Goal: Information Seeking & Learning: Check status

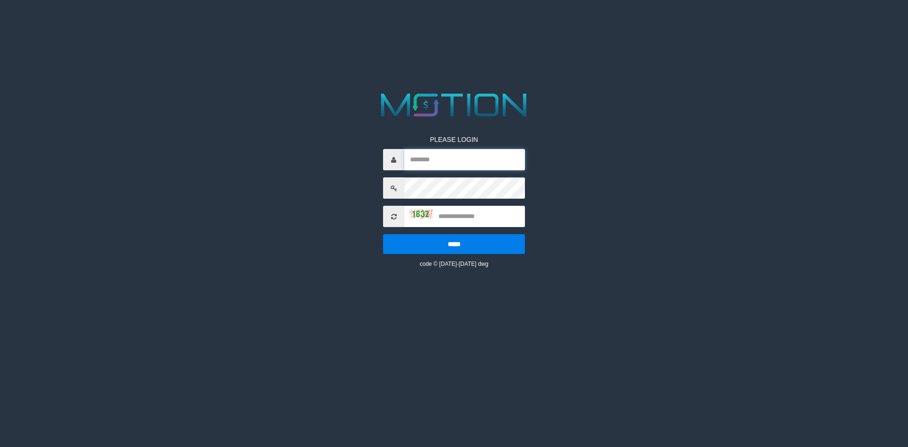
type input "*********"
click at [487, 216] on input "text" at bounding box center [464, 216] width 121 height 21
type input "****"
click at [383, 234] on input "*****" at bounding box center [454, 244] width 142 height 20
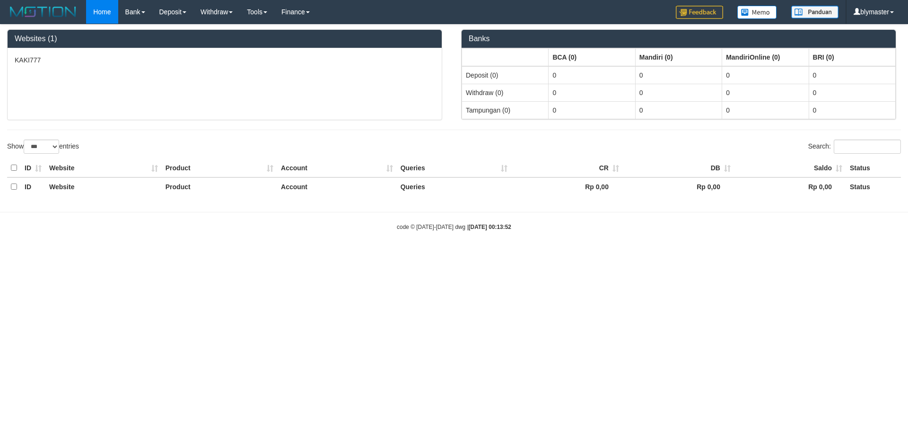
select select "***"
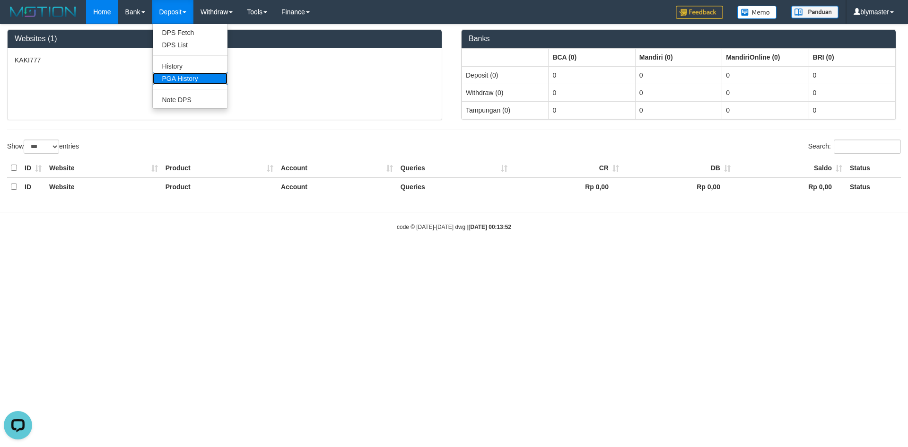
click at [187, 81] on link "PGA History" at bounding box center [190, 78] width 75 height 12
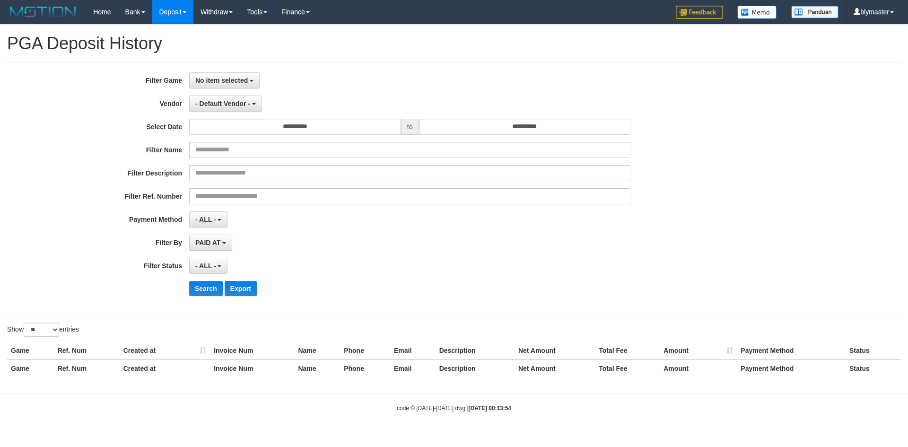
select select
select select "**"
click at [232, 80] on span "No item selected" at bounding box center [221, 81] width 52 height 8
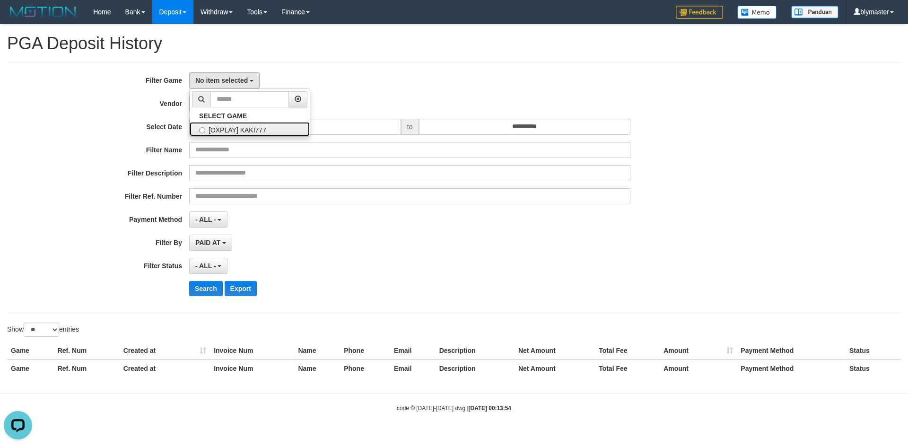
drag, startPoint x: 251, startPoint y: 131, endPoint x: 257, endPoint y: 130, distance: 5.8
click at [252, 131] on label "[OXPLAY] KAKI777" at bounding box center [250, 129] width 120 height 14
select select "****"
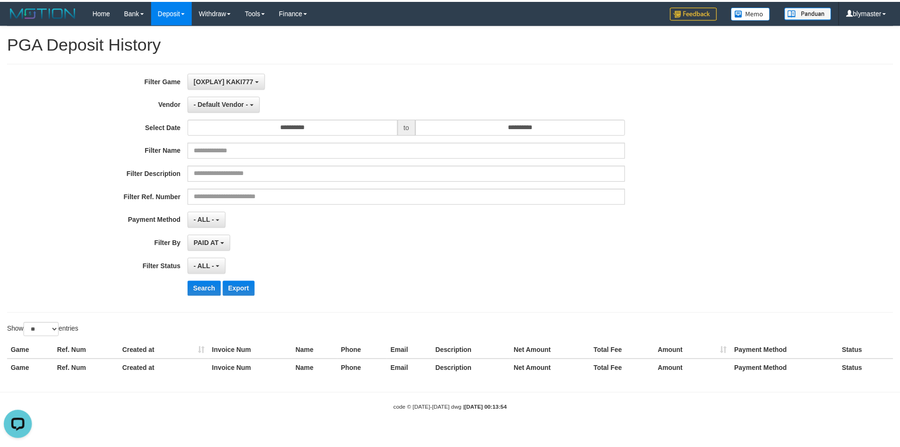
scroll to position [9, 0]
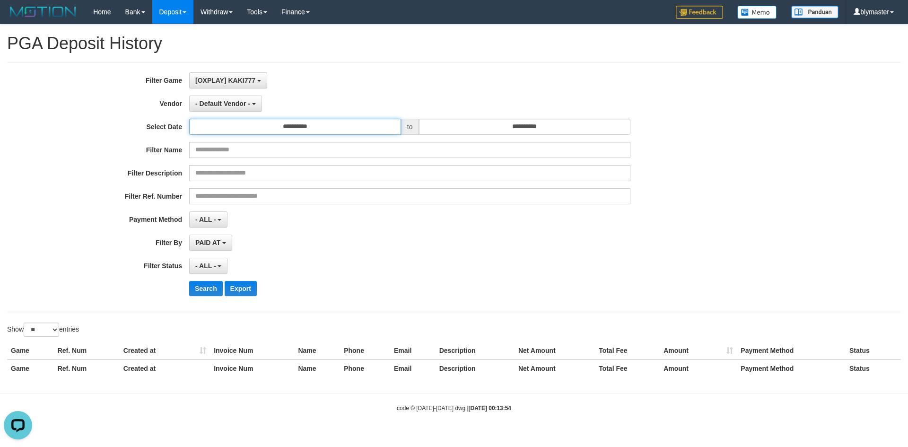
click at [284, 130] on input "**********" at bounding box center [295, 127] width 212 height 16
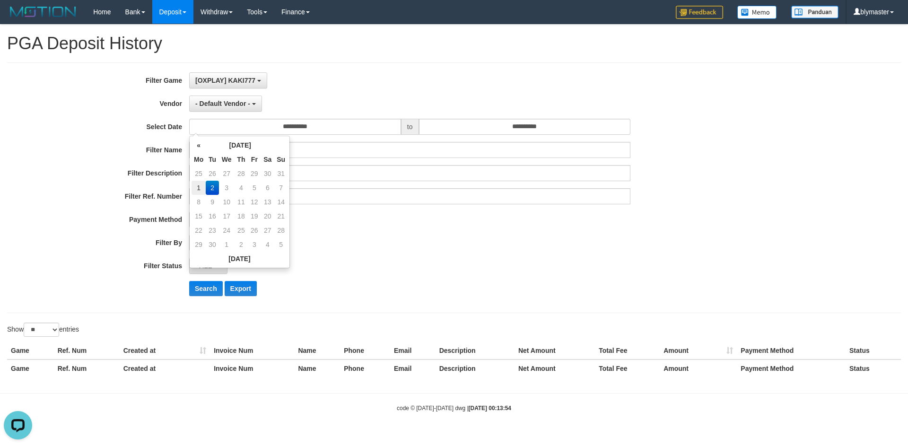
click at [197, 189] on td "1" at bounding box center [198, 188] width 14 height 14
type input "**********"
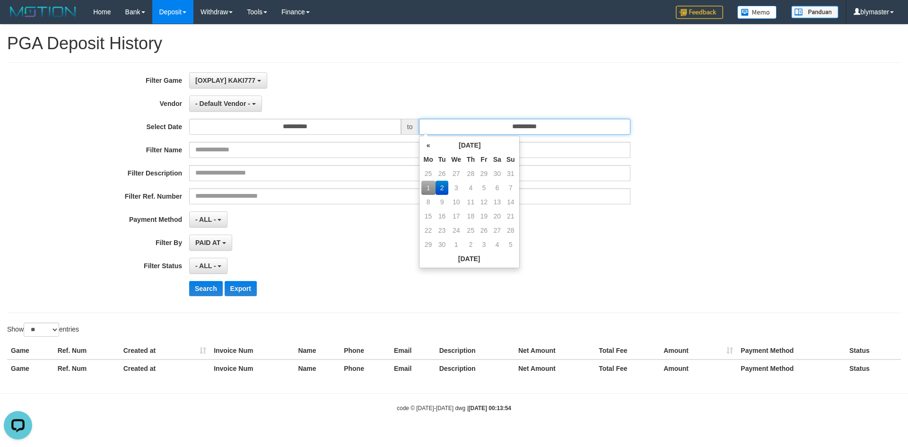
click at [484, 126] on input "**********" at bounding box center [525, 127] width 212 height 16
click at [429, 182] on td "1" at bounding box center [428, 188] width 14 height 14
type input "**********"
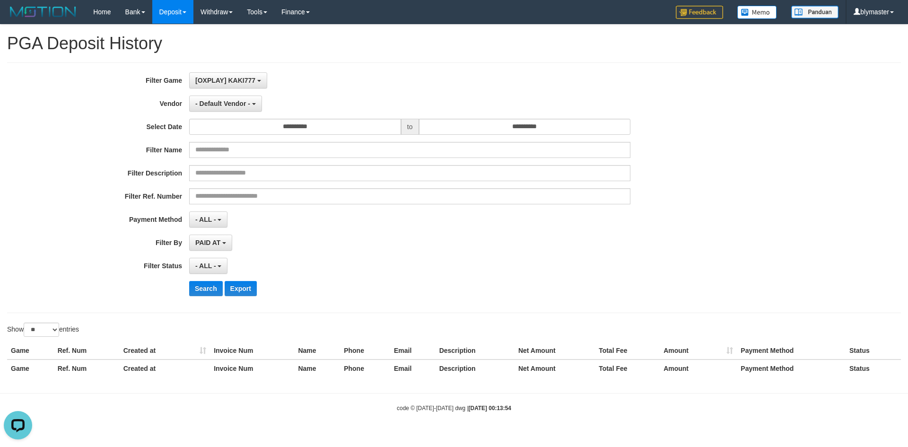
drag, startPoint x: 357, startPoint y: 238, endPoint x: 337, endPoint y: 245, distance: 22.0
click at [352, 240] on div "PAID AT PAID AT CREATED AT" at bounding box center [409, 242] width 441 height 16
click at [208, 263] on span "- ALL -" at bounding box center [205, 266] width 21 height 8
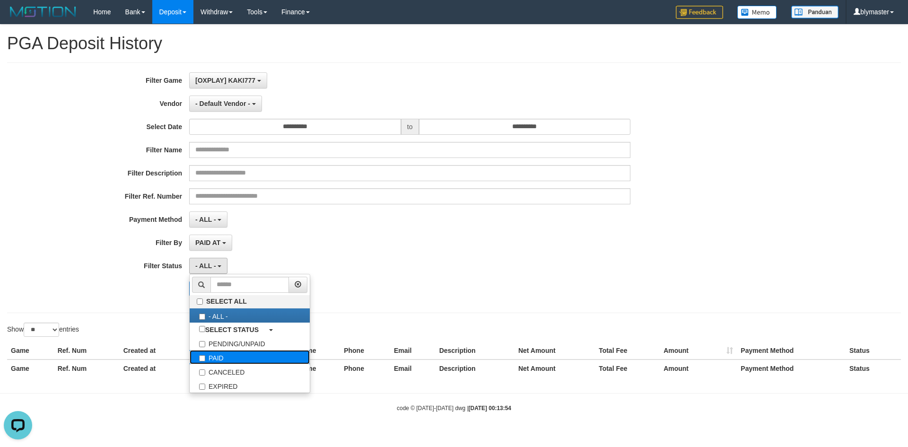
click at [216, 351] on label "PAID" at bounding box center [250, 357] width 120 height 14
select select "*"
drag, startPoint x: 415, startPoint y: 245, endPoint x: 412, endPoint y: 228, distance: 17.2
click at [415, 245] on div "PAID AT PAID AT CREATED AT" at bounding box center [409, 242] width 441 height 16
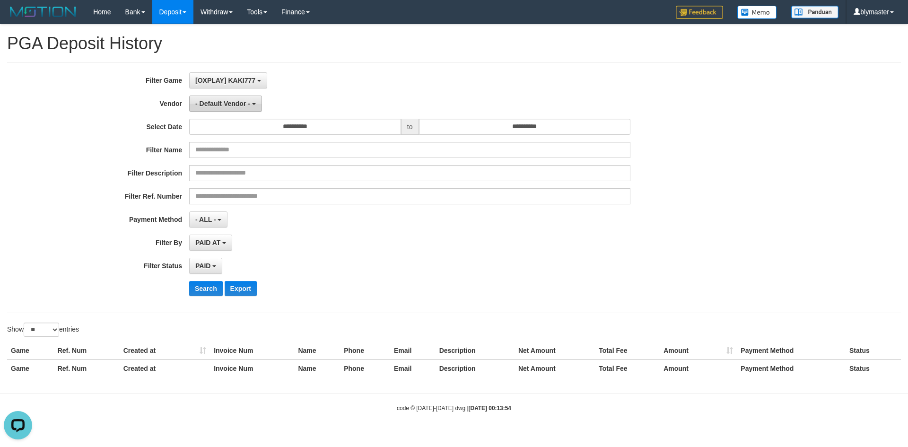
click at [244, 100] on span "- Default Vendor -" at bounding box center [222, 104] width 55 height 8
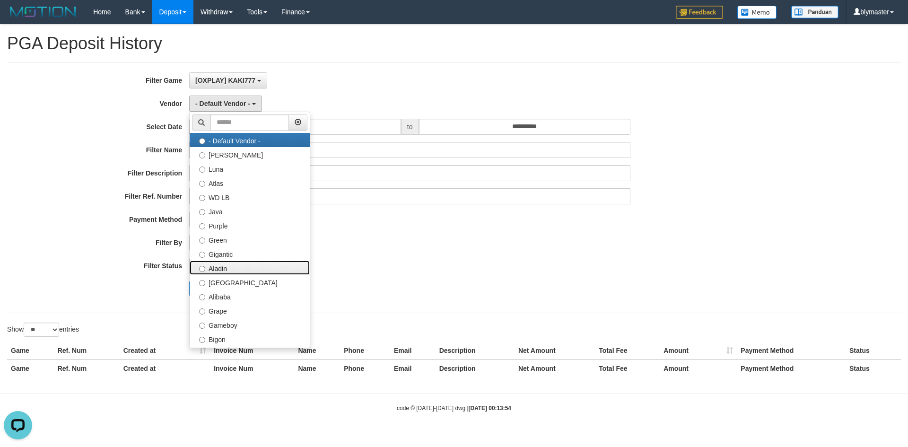
drag, startPoint x: 222, startPoint y: 265, endPoint x: 221, endPoint y: 276, distance: 10.4
click at [222, 265] on label "Aladin" at bounding box center [250, 267] width 120 height 14
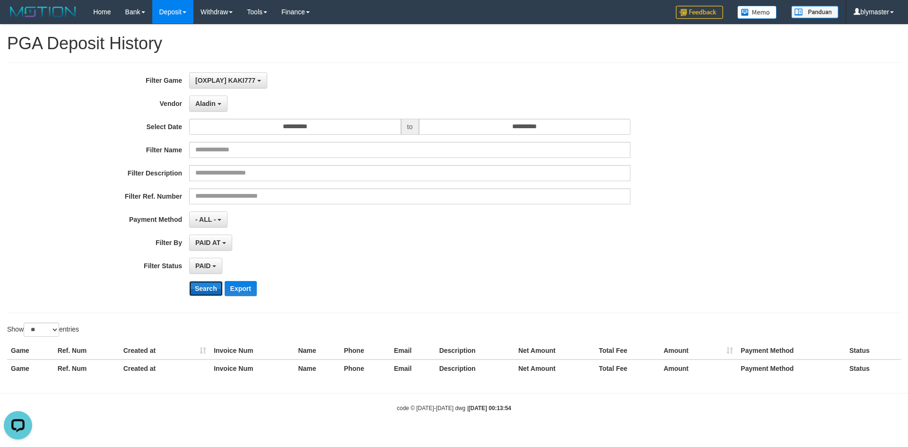
click at [203, 288] on button "Search" at bounding box center [206, 288] width 34 height 15
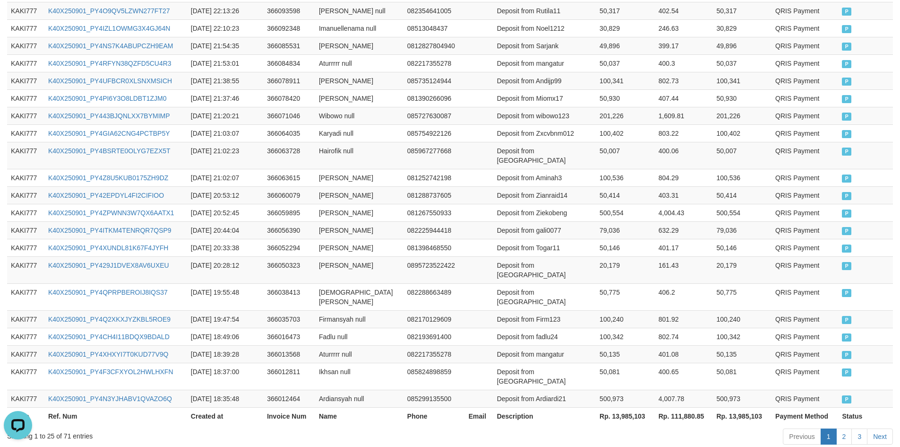
scroll to position [443, 0]
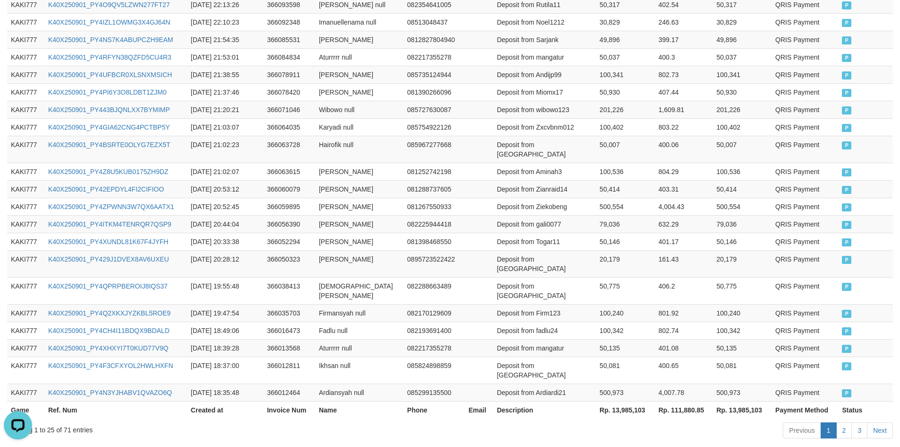
click at [623, 401] on th "Rp. 13,985,103" at bounding box center [625, 409] width 59 height 17
copy th "13,985,103"
click at [64, 421] on div "Showing 1 to 25 of 71 entries" at bounding box center [187, 427] width 361 height 13
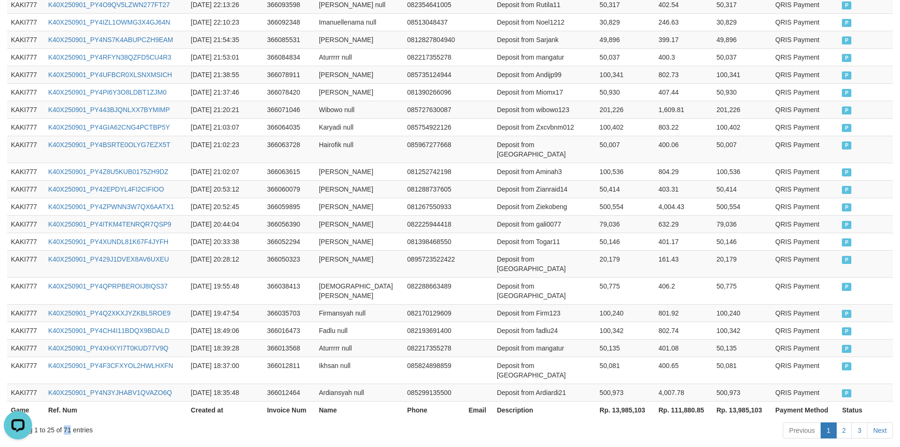
copy div "71"
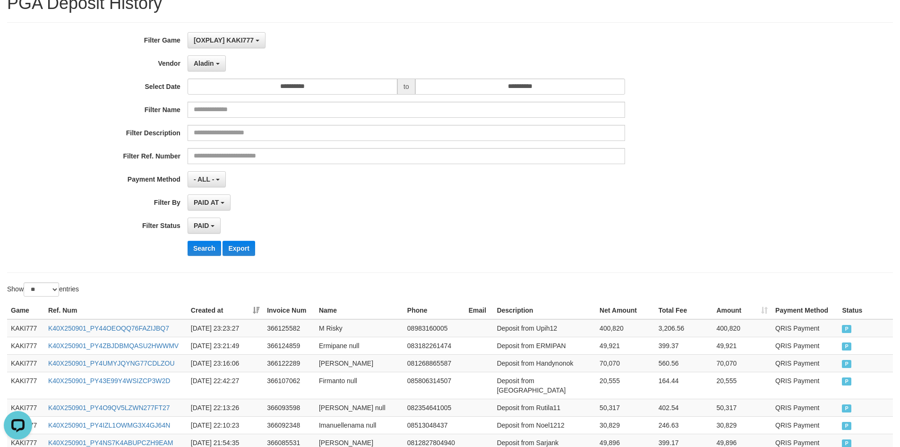
scroll to position [0, 0]
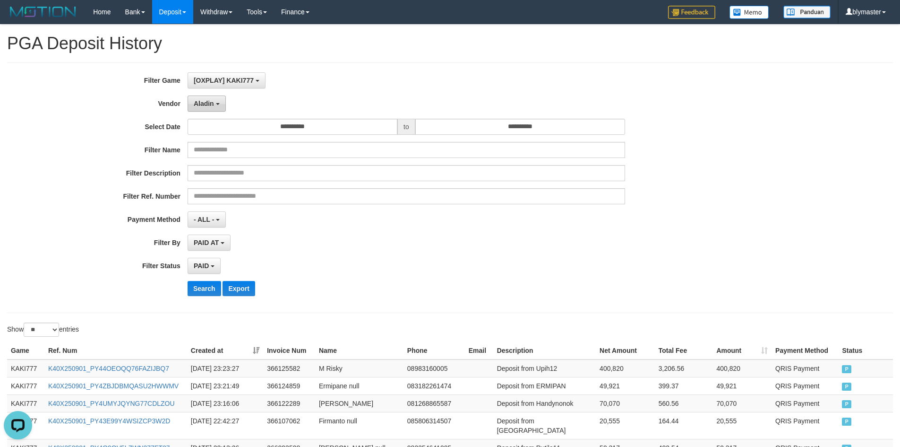
click at [213, 109] on button "Aladin" at bounding box center [207, 103] width 38 height 16
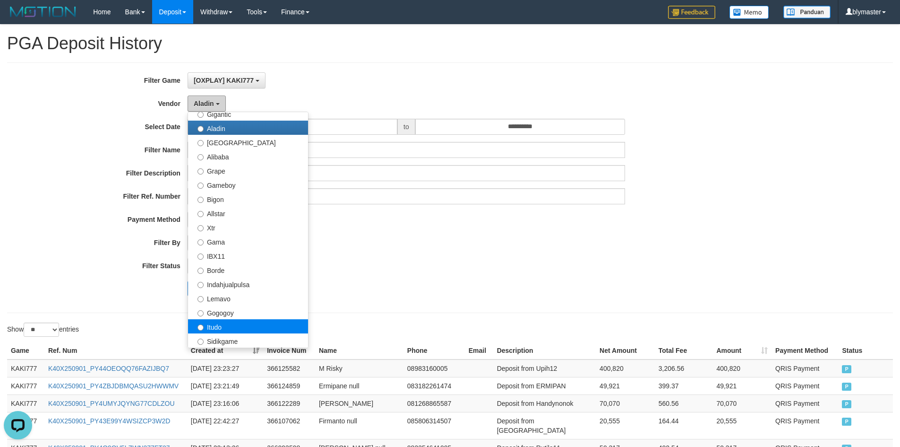
scroll to position [310, 0]
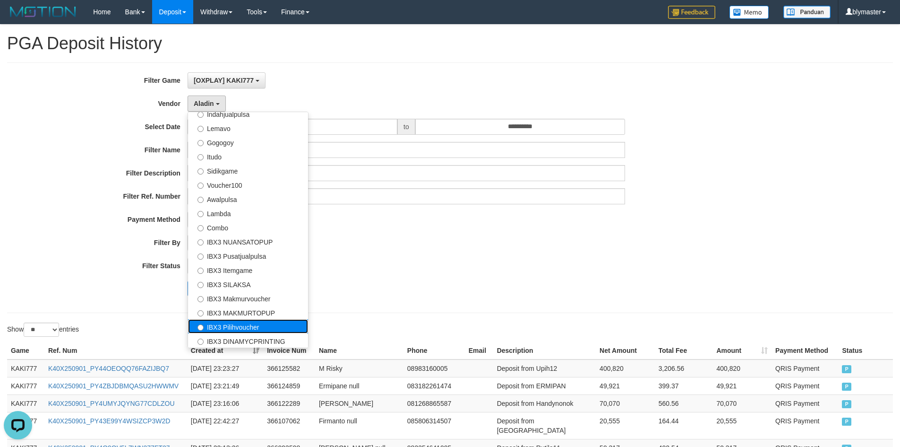
click at [247, 322] on label "IBX3 Pilihvoucher" at bounding box center [248, 326] width 120 height 14
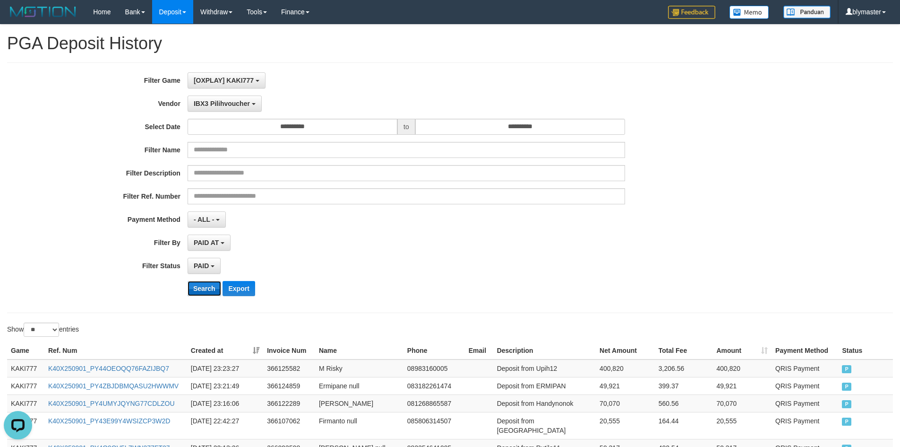
drag, startPoint x: 204, startPoint y: 288, endPoint x: 211, endPoint y: 290, distance: 7.2
click at [204, 288] on button "Search" at bounding box center [205, 288] width 34 height 15
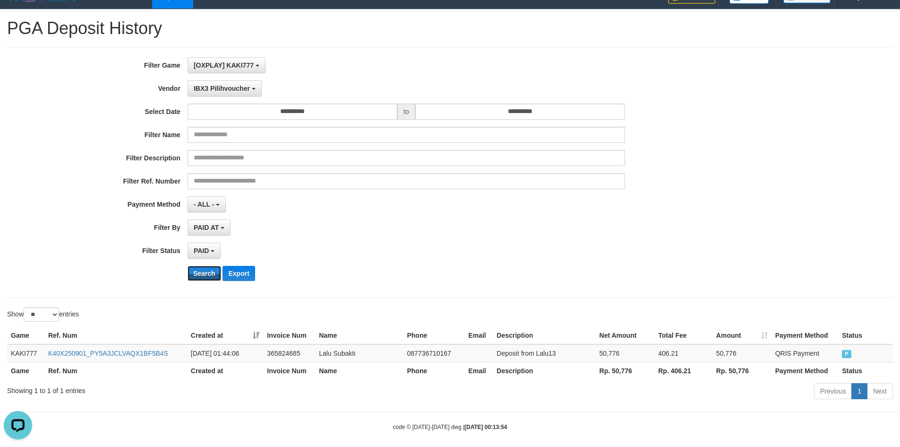
scroll to position [23, 0]
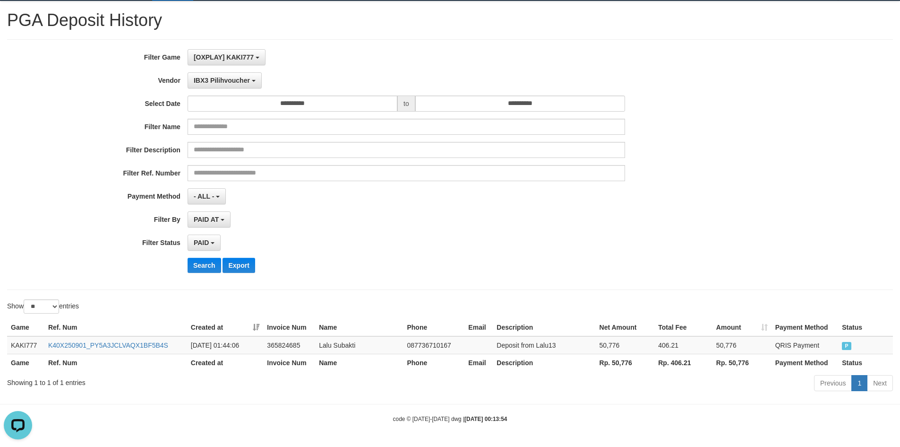
click at [616, 361] on th "Rp. 50,776" at bounding box center [625, 362] width 59 height 17
copy th "50,776"
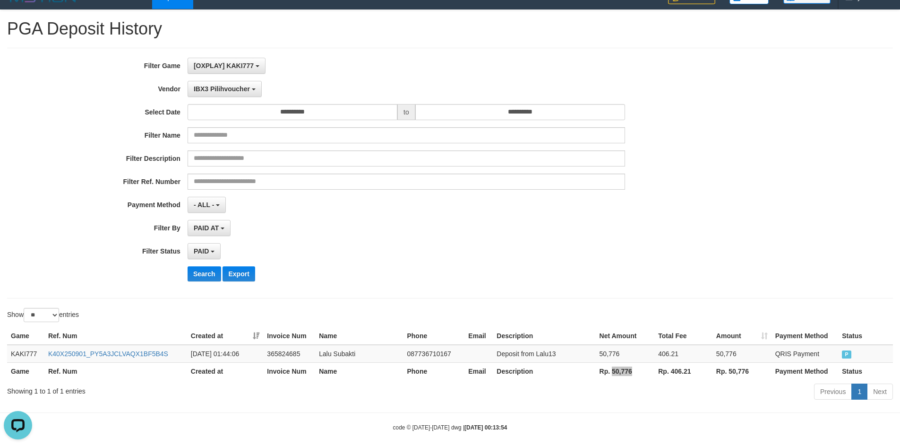
scroll to position [0, 0]
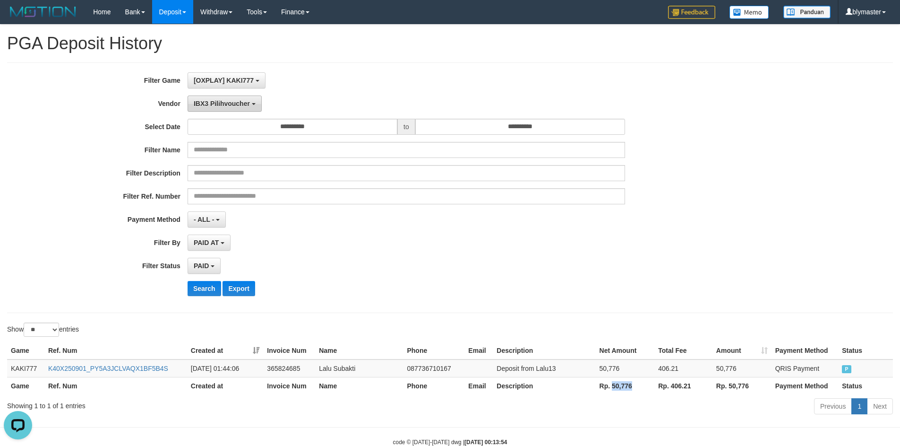
click at [253, 104] on button "IBX3 Pilihvoucher" at bounding box center [225, 103] width 74 height 16
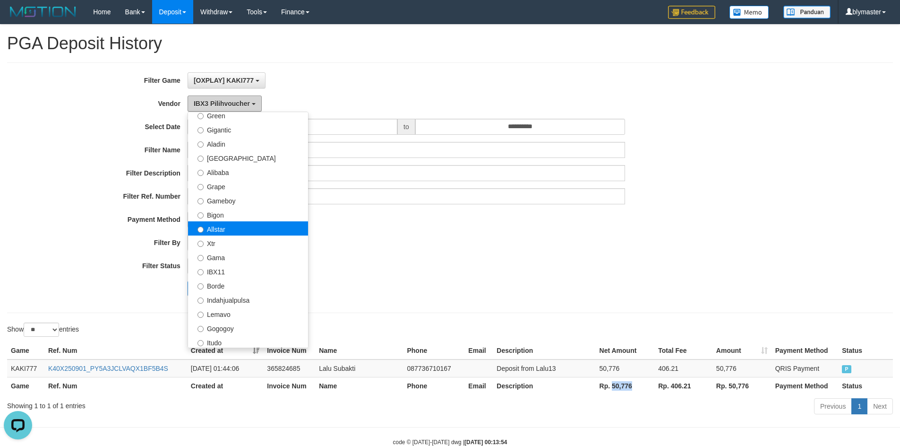
scroll to position [121, 0]
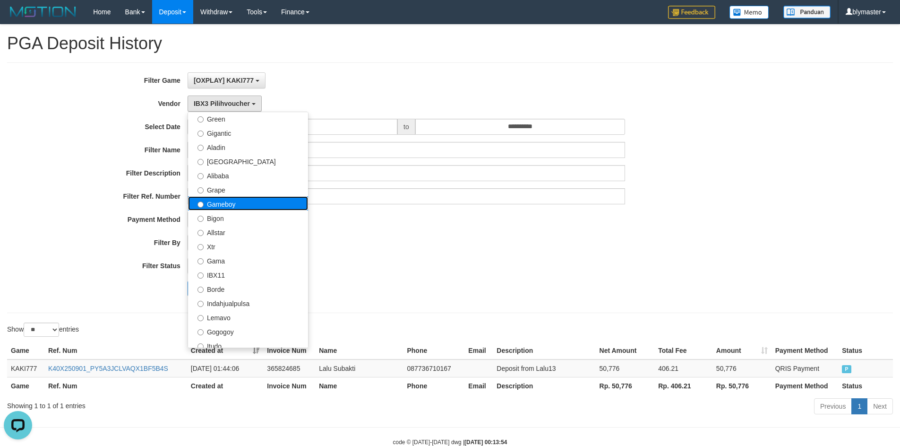
click at [227, 204] on label "Gameboy" at bounding box center [248, 203] width 120 height 14
select select "**********"
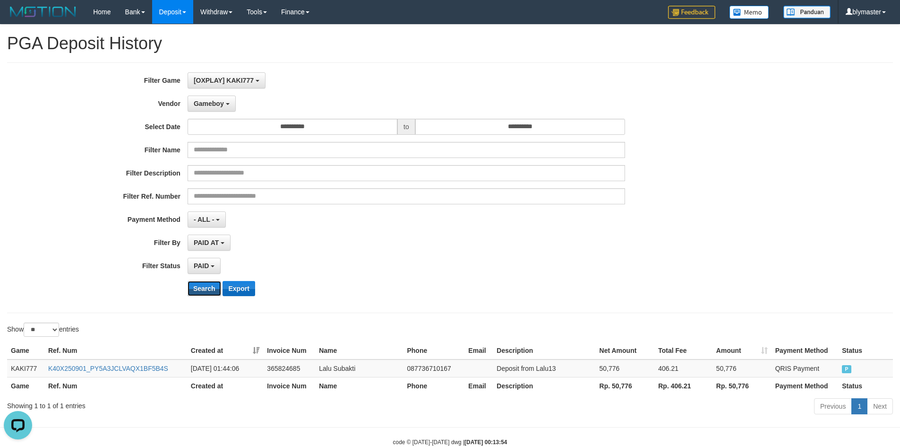
drag, startPoint x: 209, startPoint y: 286, endPoint x: 237, endPoint y: 285, distance: 27.9
click at [209, 286] on button "Search" at bounding box center [205, 288] width 34 height 15
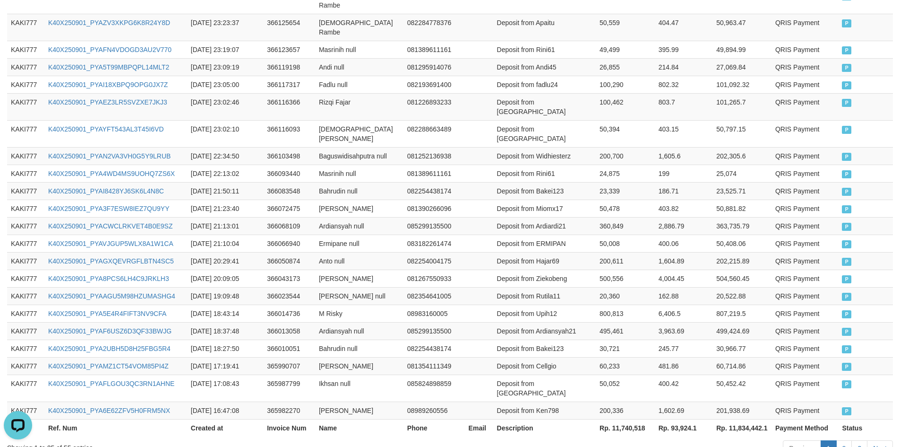
scroll to position [443, 0]
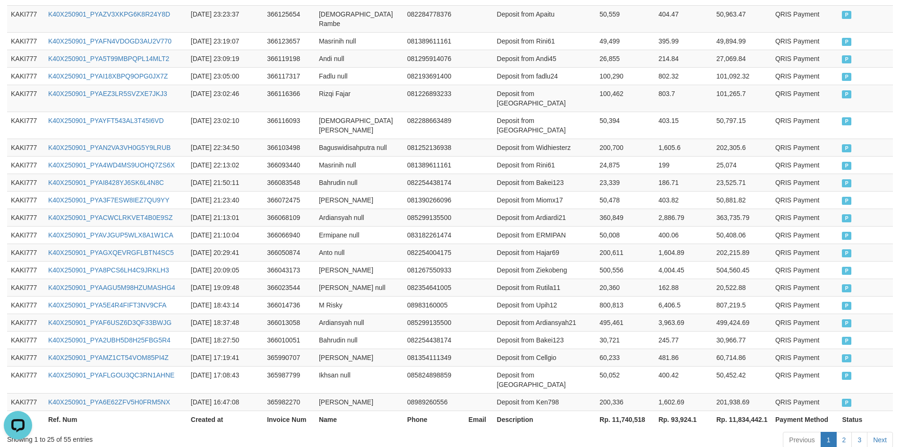
click at [626, 410] on th "Rp. 11,740,518" at bounding box center [625, 418] width 59 height 17
copy th "11,740,518"
click at [67, 431] on div "Showing 1 to 25 of 55 entries" at bounding box center [187, 437] width 361 height 13
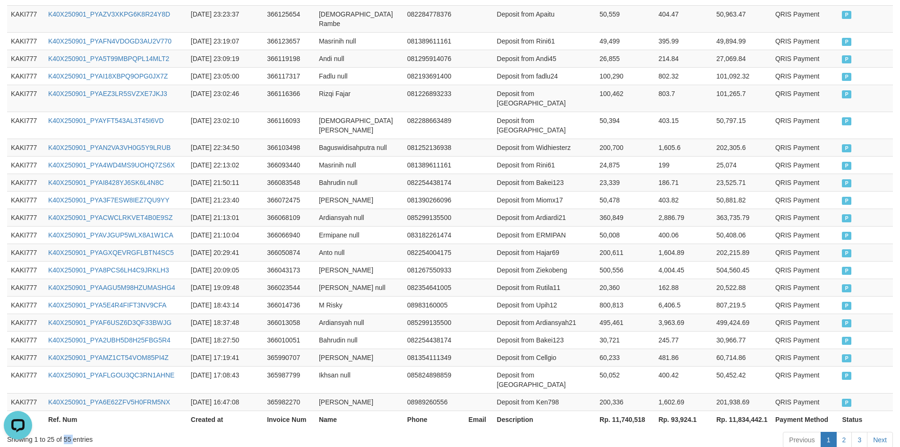
copy div "55"
